Goal: Task Accomplishment & Management: Complete application form

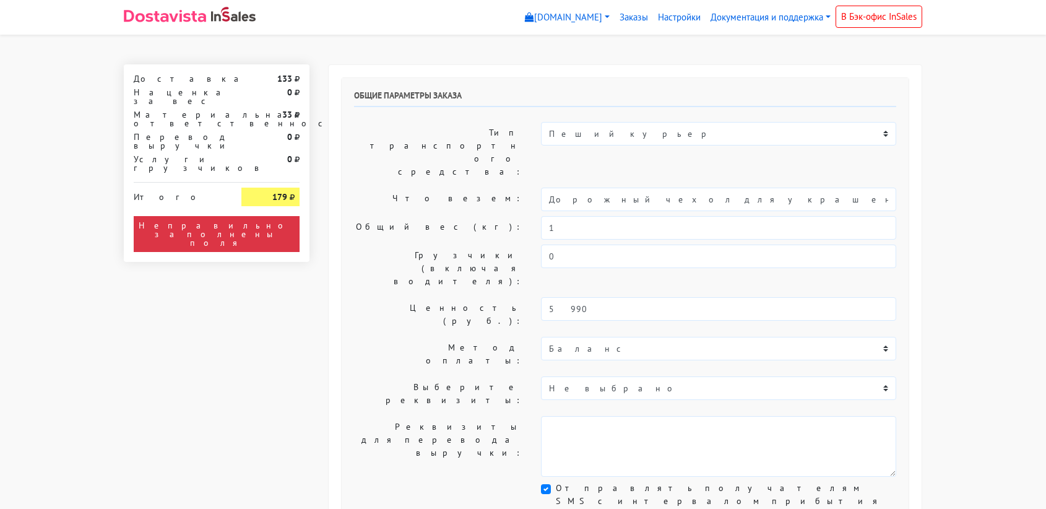
select select "11:00"
select select "21:00"
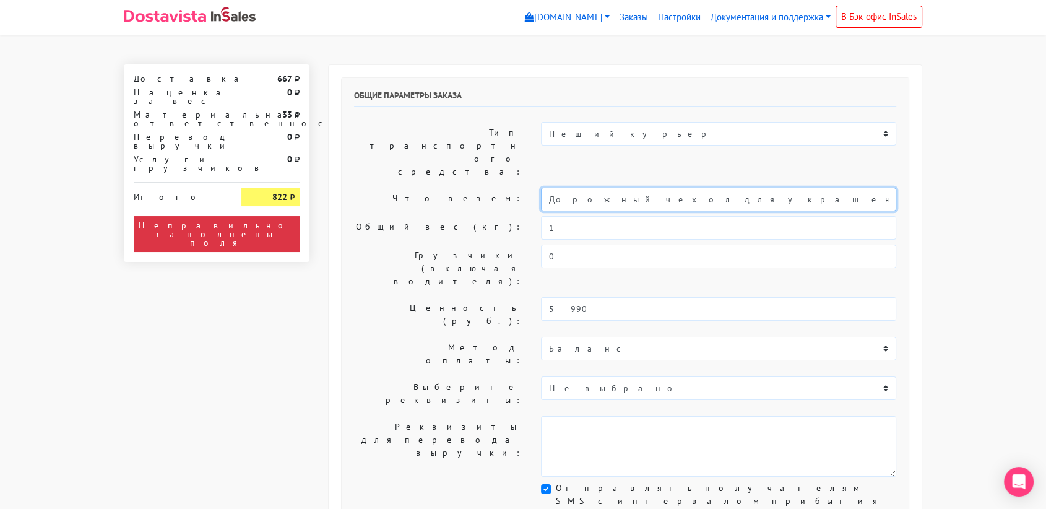
click at [633, 187] on input "Дорожный чехол для украшений" at bounding box center [718, 199] width 355 height 24
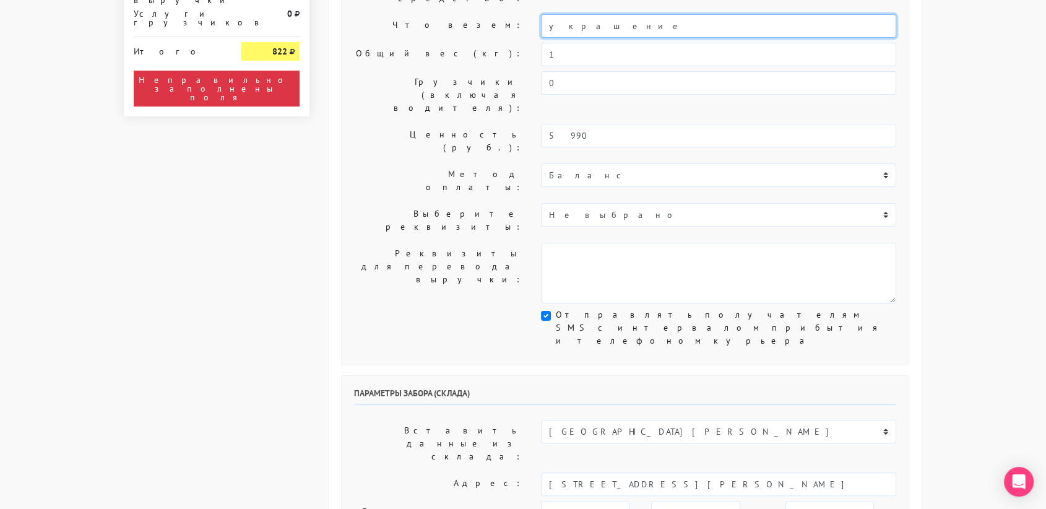
scroll to position [187, 0]
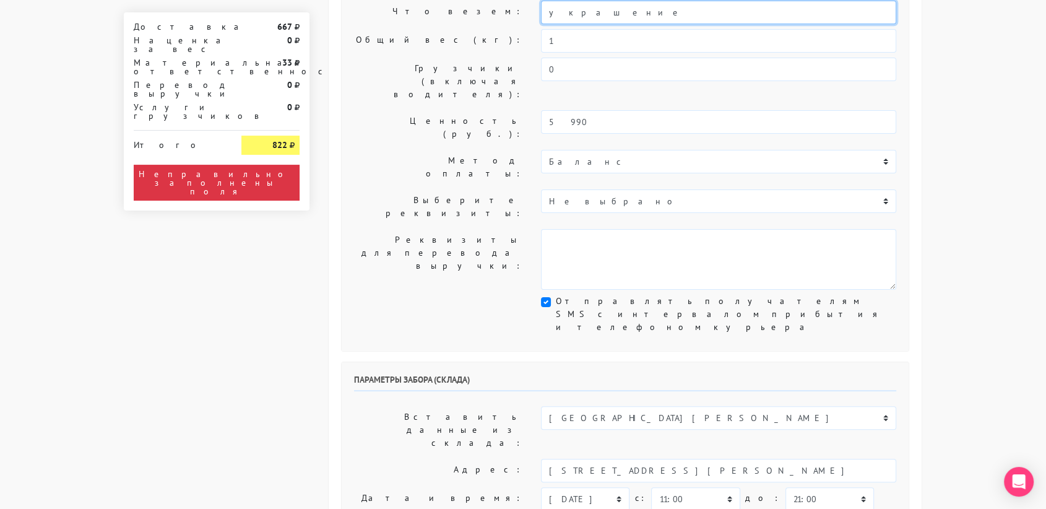
type input "украшение"
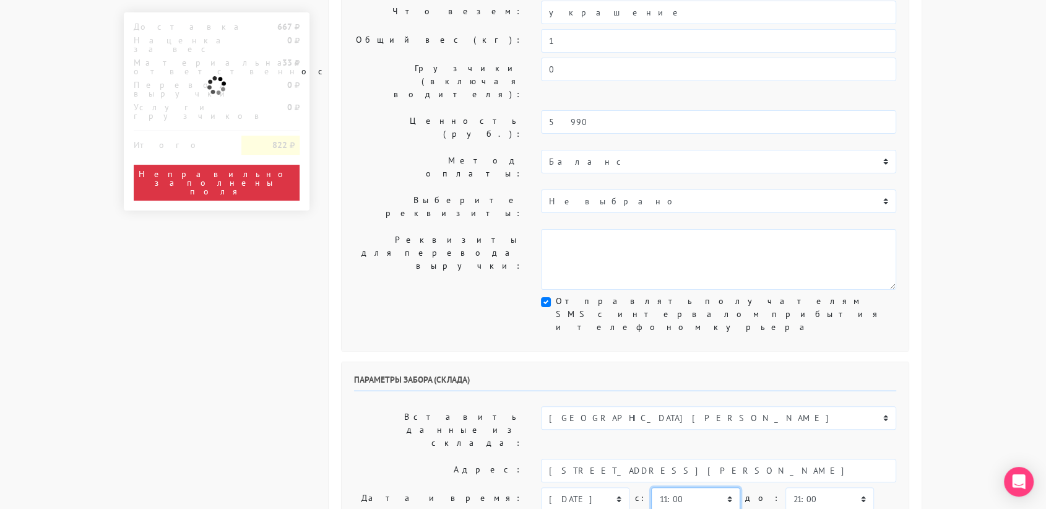
click at [711, 487] on select "00:00 00:30 01:00 01:30 02:00 02:30 03:00 03:30 04:00 04:30 05:00 05:30 06:00 0…" at bounding box center [695, 499] width 88 height 24
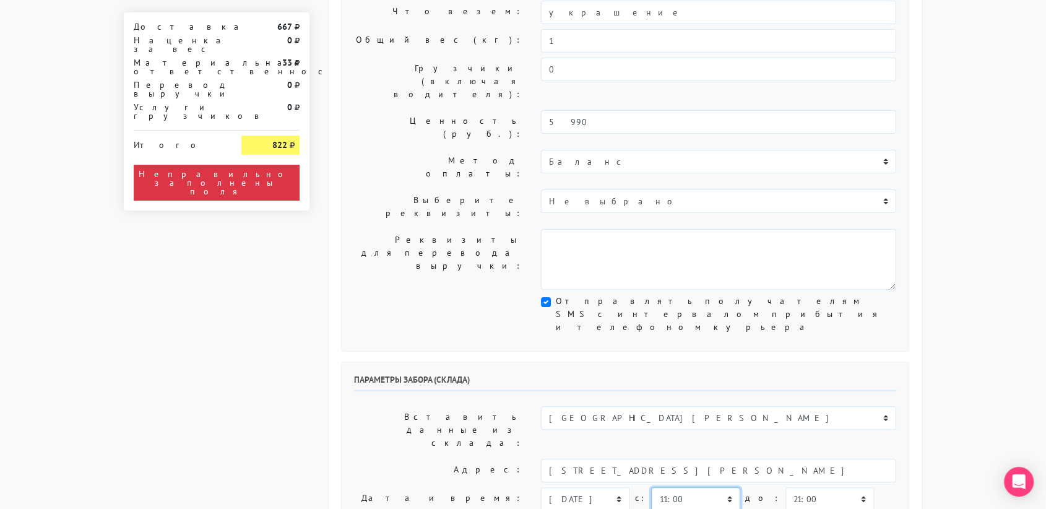
click at [711, 487] on select "00:00 00:30 01:00 01:30 02:00 02:30 03:00 03:30 04:00 04:30 05:00 05:30 06:00 0…" at bounding box center [695, 499] width 88 height 24
click at [788, 487] on select "00:00 00:30 01:00 01:30 02:00 02:30 03:00 03:30 04:00 04:30 05:00 05:30 06:00 0…" at bounding box center [829, 499] width 88 height 24
select select "11:30"
click at [785, 487] on select "00:00 00:30 01:00 01:30 02:00 02:30 03:00 03:30 04:00 04:30 05:00 05:30 06:00 0…" at bounding box center [829, 499] width 88 height 24
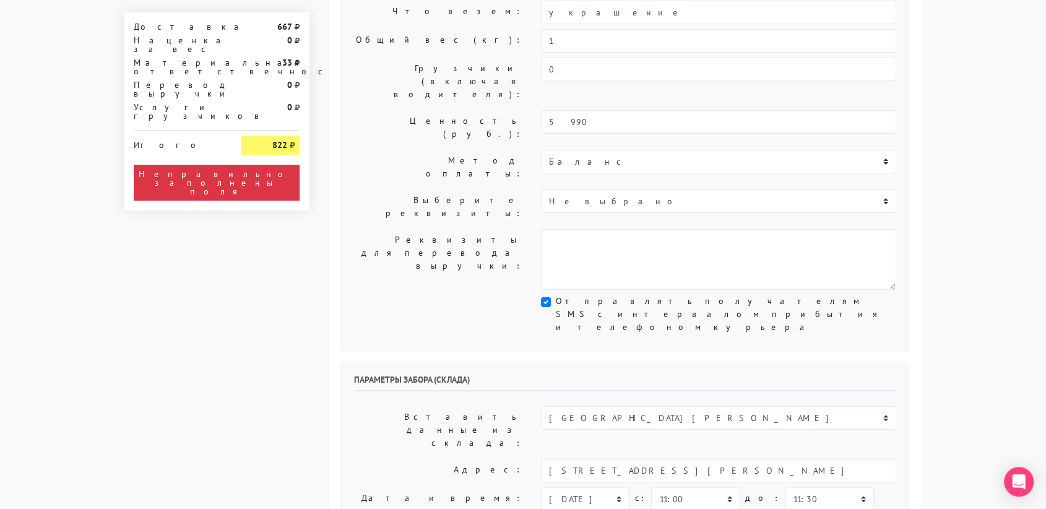
type input "9234448187"
type input "[PERSON_NAME]"
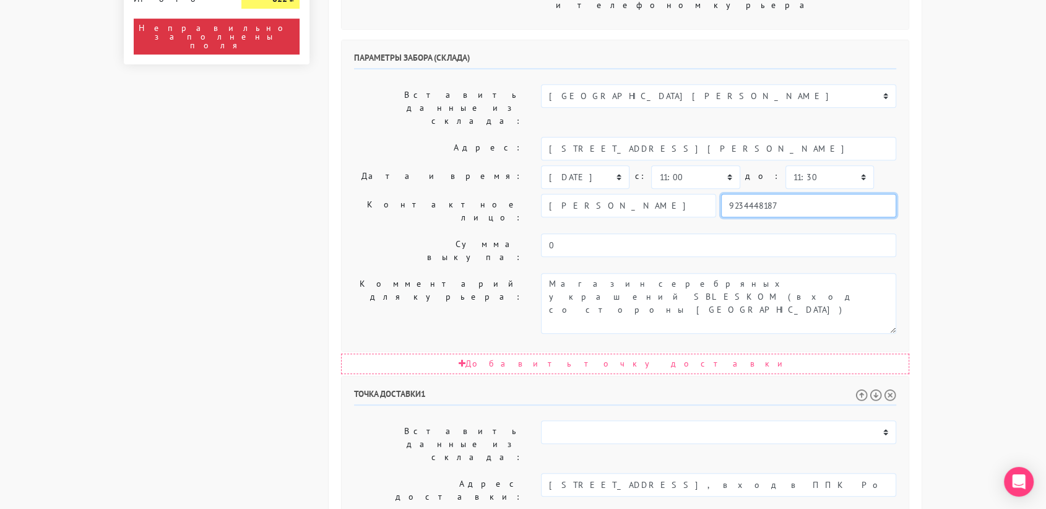
scroll to position [513, 0]
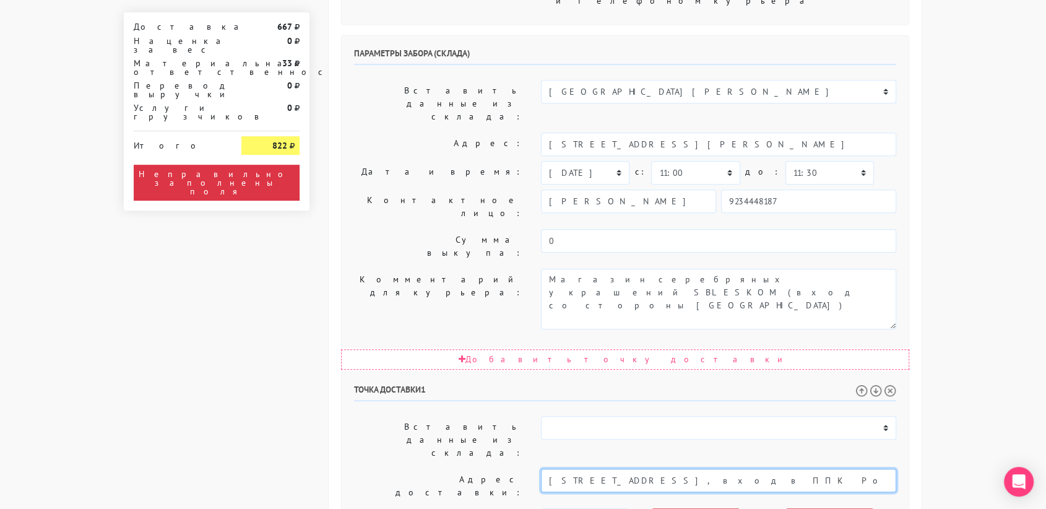
click at [769, 468] on input "[STREET_ADDRESS], вход в ППК Роскадастр" at bounding box center [718, 480] width 355 height 24
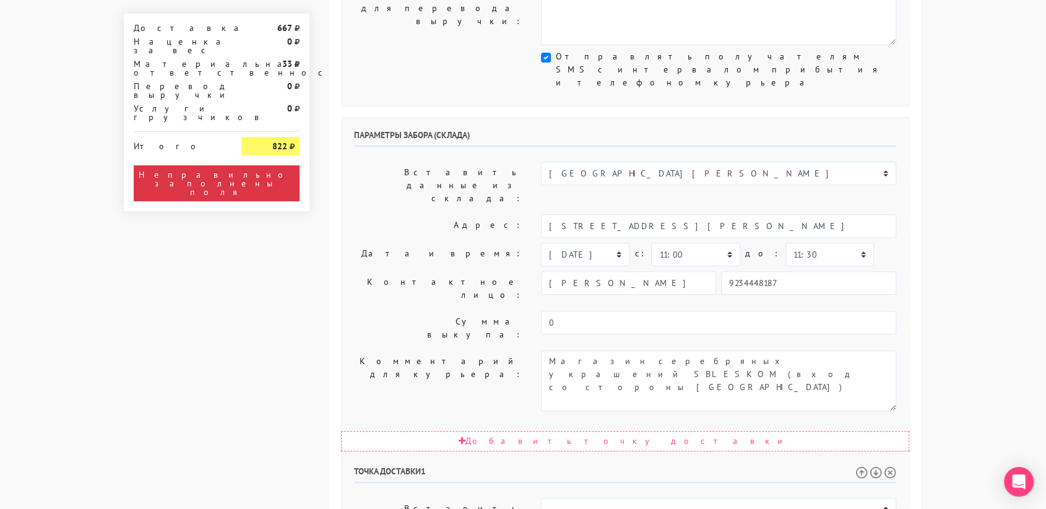
scroll to position [433, 0]
click at [611, 241] on select "[DATE] [DATE] [DATE] [DATE] [DATE] [DATE] [DATE] [DATE] [DATE]" at bounding box center [585, 253] width 88 height 24
select select "[DATE]"
click at [541, 241] on select "[DATE] [DATE] [DATE] [DATE] [DATE] [DATE] [DATE] [DATE] [DATE]" at bounding box center [585, 253] width 88 height 24
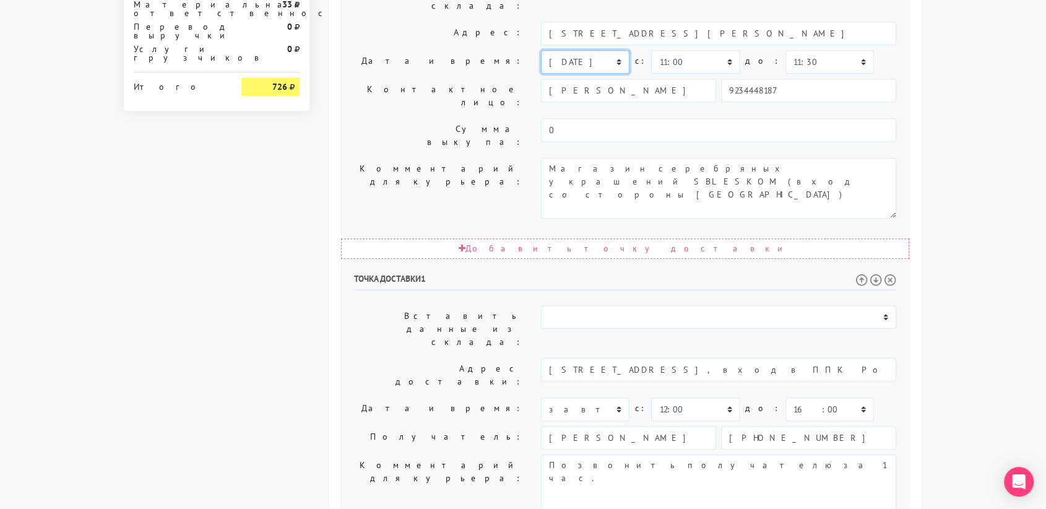
scroll to position [630, 0]
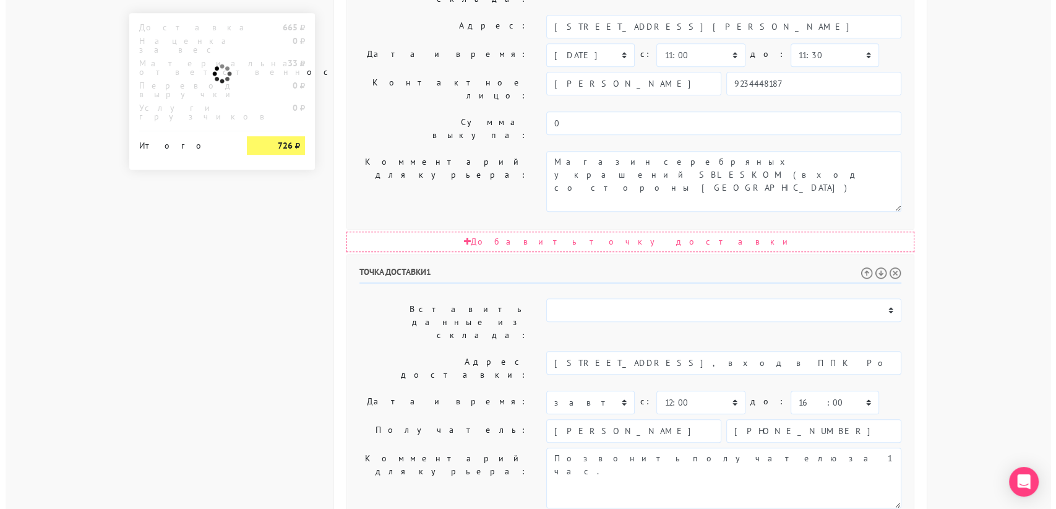
scroll to position [0, 0]
